Goal: Information Seeking & Learning: Learn about a topic

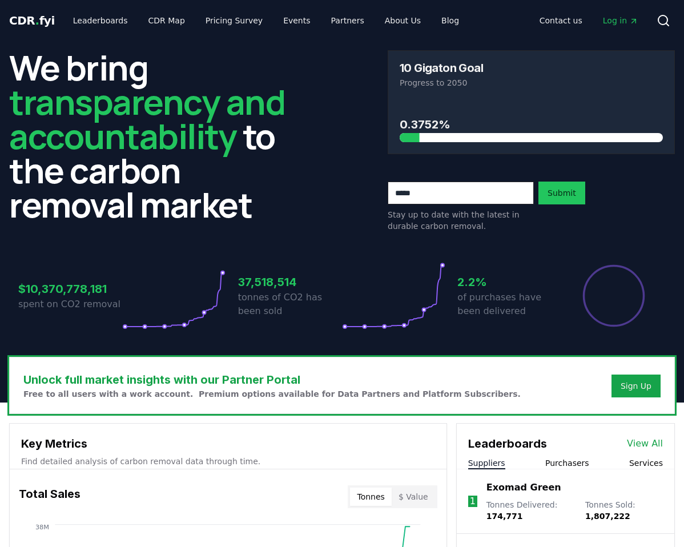
click at [403, 204] on input "email" at bounding box center [461, 193] width 146 height 23
click at [349, 153] on div "We bring transparency and accountability to the carbon removal market 10 Gigato…" at bounding box center [342, 141] width 666 height 182
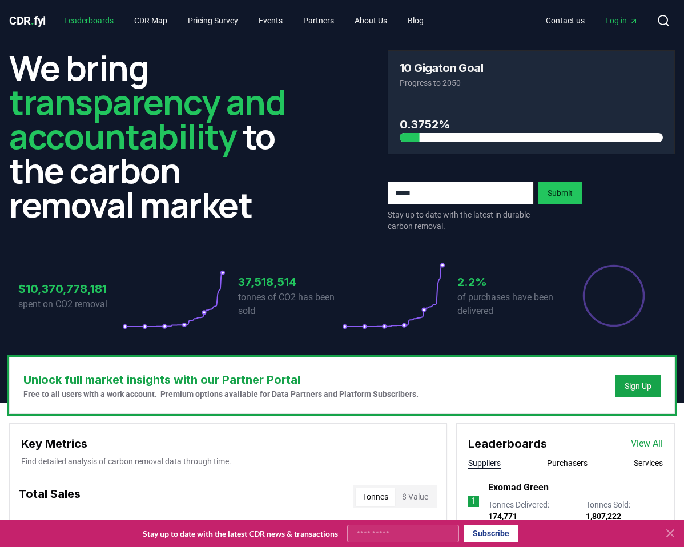
click at [103, 21] on link "Leaderboards" at bounding box center [89, 20] width 68 height 21
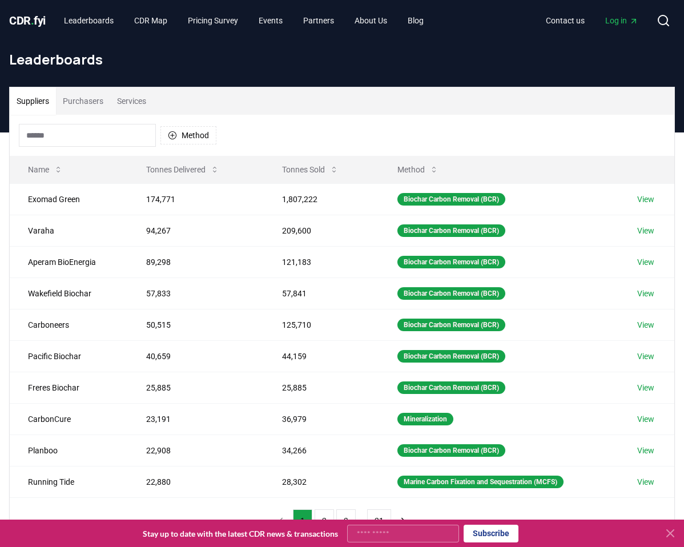
click at [103, 144] on input at bounding box center [87, 135] width 137 height 23
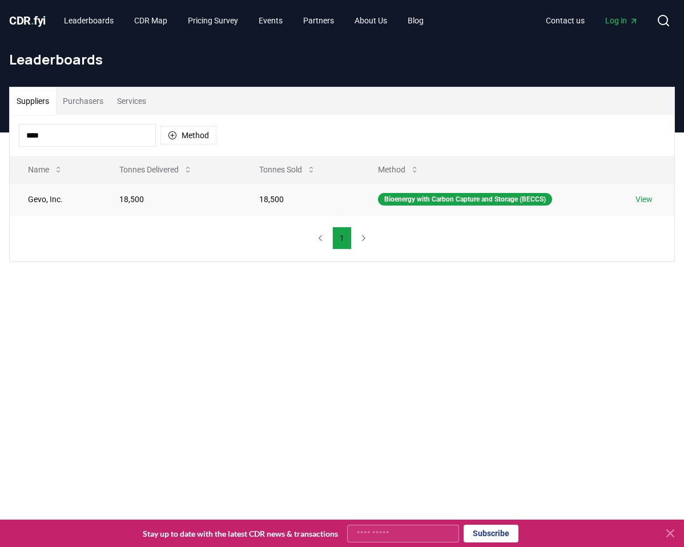
type input "****"
click at [645, 205] on link "View" at bounding box center [643, 198] width 17 height 11
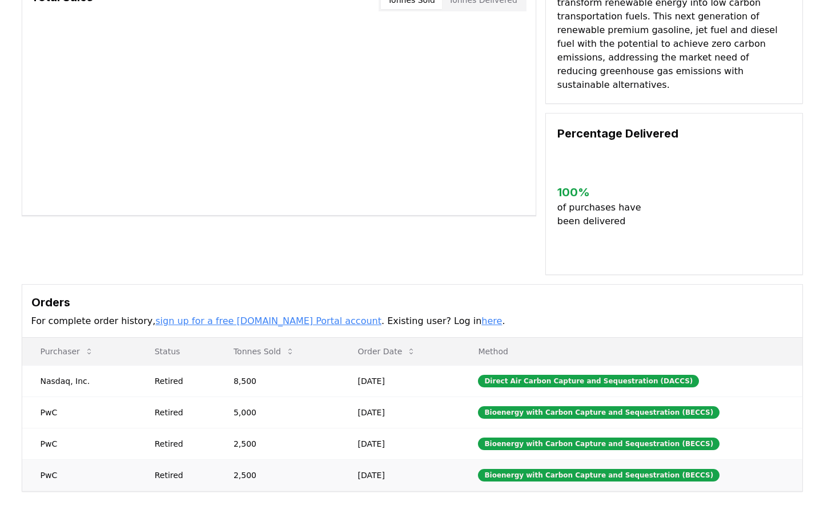
scroll to position [285, 0]
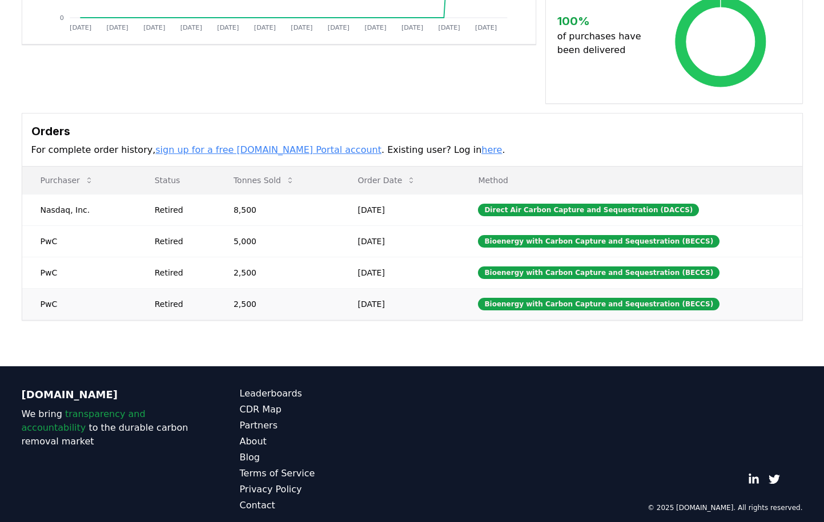
drag, startPoint x: 234, startPoint y: 313, endPoint x: 266, endPoint y: 317, distance: 32.3
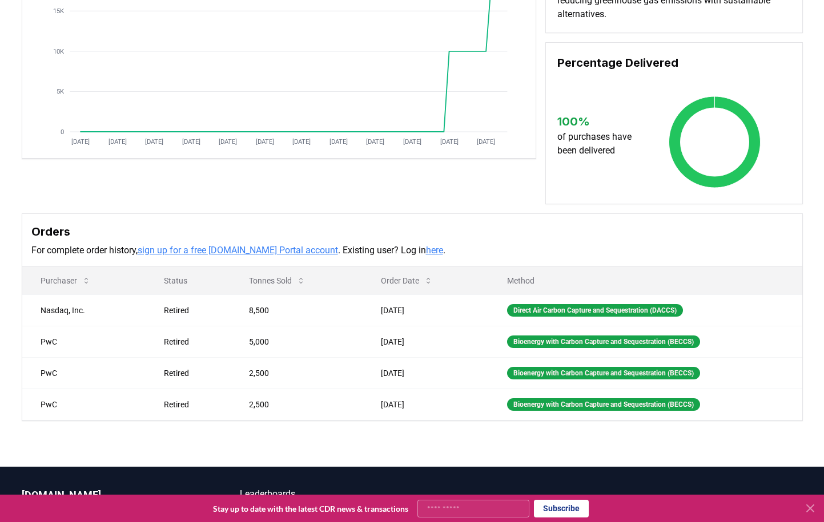
scroll to position [0, 0]
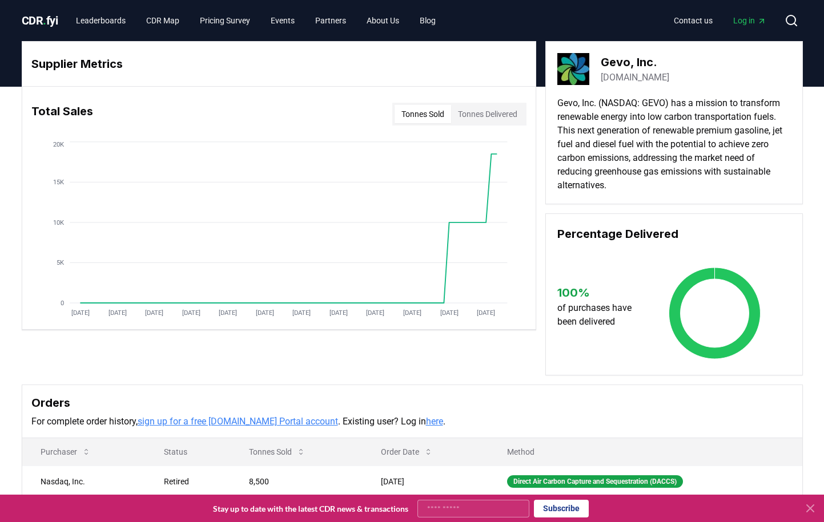
click at [504, 113] on button "Tonnes Delivered" at bounding box center [487, 114] width 73 height 18
click at [428, 123] on button "Tonnes Sold" at bounding box center [422, 114] width 57 height 18
click at [188, 21] on link "CDR Map" at bounding box center [162, 20] width 51 height 21
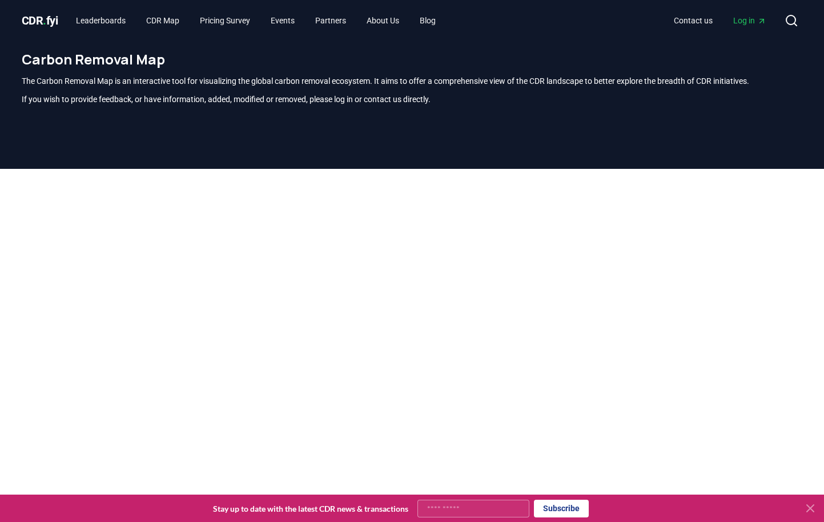
scroll to position [359, 0]
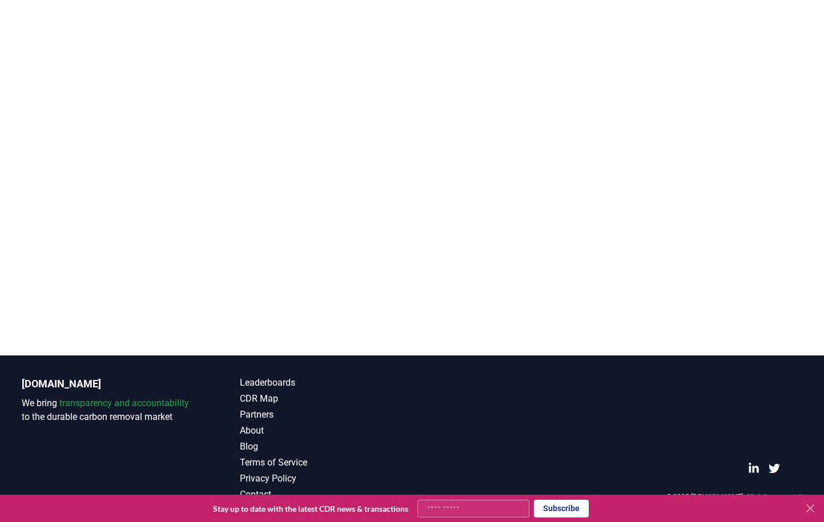
click at [683, 507] on icon at bounding box center [810, 509] width 14 height 14
